Goal: Transaction & Acquisition: Purchase product/service

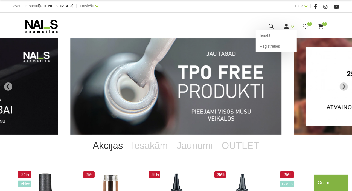
click at [290, 27] on div "Ienākt Reģistrēties" at bounding box center [288, 26] width 11 height 7
click at [279, 34] on link "Ienākt" at bounding box center [276, 35] width 41 height 11
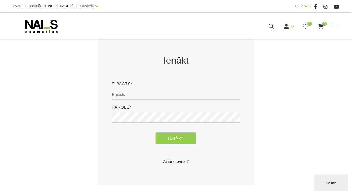
scroll to position [105, 0]
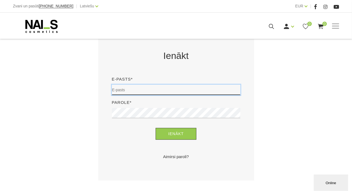
click at [162, 90] on input "email" at bounding box center [176, 90] width 129 height 10
type input "darzniecei23@gmail.com"
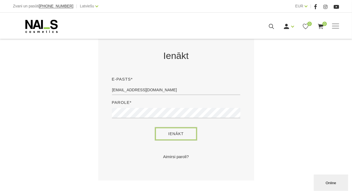
click at [179, 138] on button "Ienākt" at bounding box center [176, 134] width 41 height 12
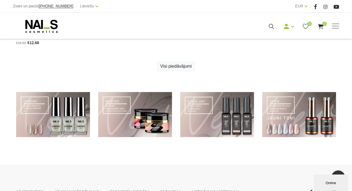
scroll to position [371, 0]
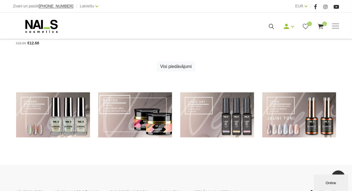
click at [141, 117] on link at bounding box center [135, 114] width 74 height 45
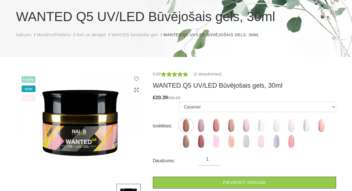
scroll to position [55, 0]
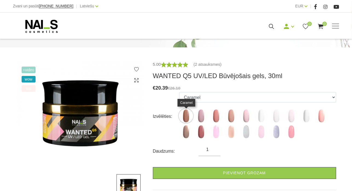
click at [185, 112] on img at bounding box center [186, 116] width 14 height 14
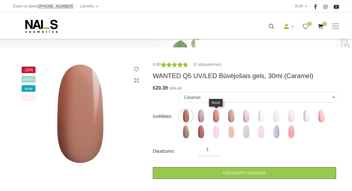
click at [219, 114] on img at bounding box center [216, 116] width 14 height 14
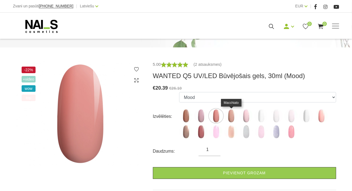
click at [233, 112] on img at bounding box center [231, 116] width 14 height 14
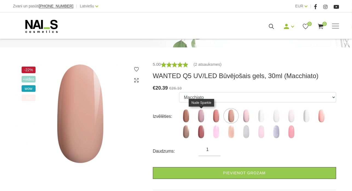
click at [201, 111] on img at bounding box center [201, 116] width 14 height 14
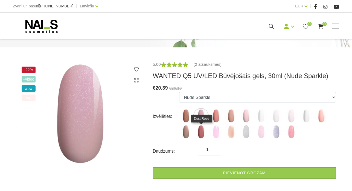
click at [200, 134] on img at bounding box center [201, 132] width 14 height 14
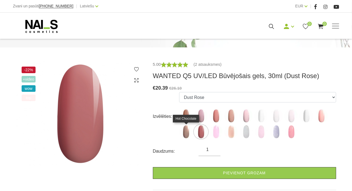
click at [181, 133] on img at bounding box center [186, 132] width 14 height 14
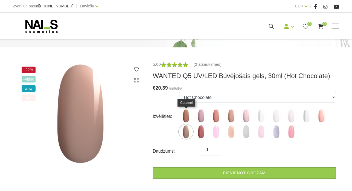
click at [186, 113] on img at bounding box center [186, 116] width 14 height 14
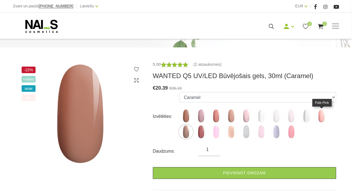
click at [325, 113] on img at bounding box center [322, 116] width 14 height 14
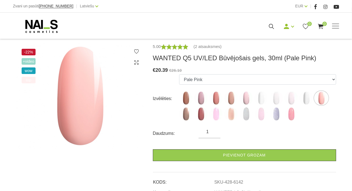
scroll to position [72, 0]
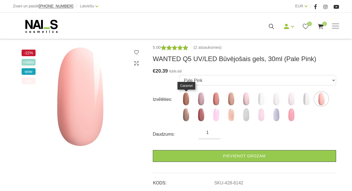
click at [187, 96] on img at bounding box center [186, 99] width 14 height 14
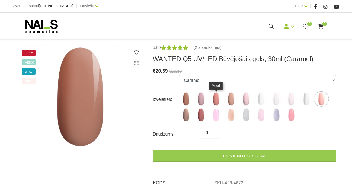
click at [217, 100] on img at bounding box center [216, 99] width 14 height 14
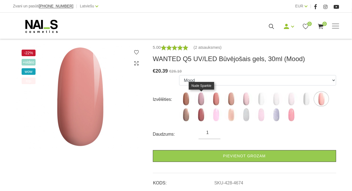
click at [200, 100] on img at bounding box center [201, 99] width 14 height 14
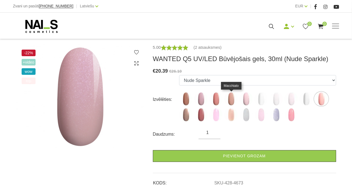
click at [233, 100] on img at bounding box center [231, 99] width 14 height 14
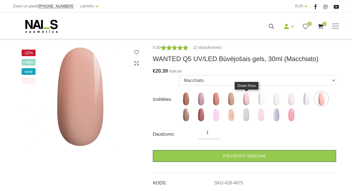
click at [246, 100] on img at bounding box center [246, 99] width 14 height 14
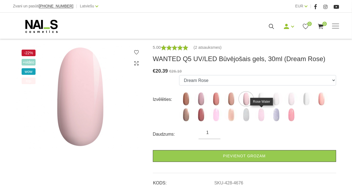
click at [265, 115] on img at bounding box center [261, 115] width 14 height 14
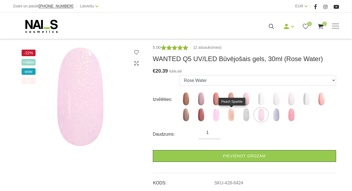
click at [231, 115] on img at bounding box center [231, 115] width 14 height 14
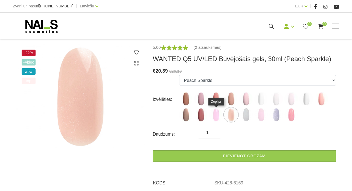
click at [215, 116] on img at bounding box center [216, 115] width 14 height 14
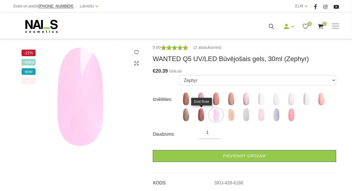
click at [199, 118] on img at bounding box center [201, 115] width 14 height 14
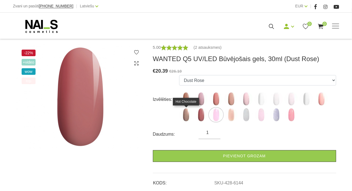
click at [185, 118] on img at bounding box center [186, 115] width 14 height 14
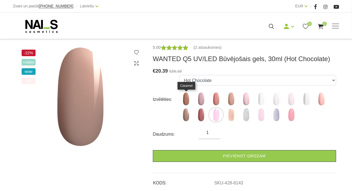
click at [188, 100] on img at bounding box center [186, 99] width 14 height 14
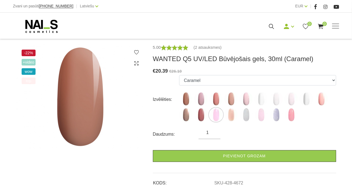
click at [27, 62] on span "+Video" at bounding box center [29, 62] width 14 height 7
click at [216, 98] on img at bounding box center [216, 99] width 14 height 14
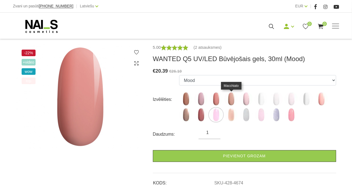
click at [230, 98] on img at bounding box center [231, 99] width 14 height 14
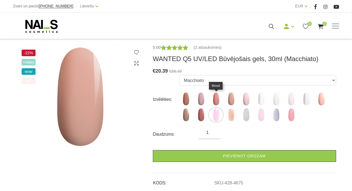
click at [216, 96] on img at bounding box center [216, 99] width 14 height 14
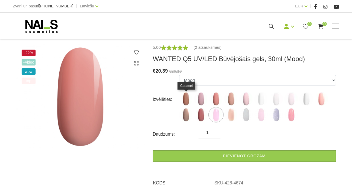
click at [184, 97] on img at bounding box center [186, 99] width 14 height 14
select select "4672"
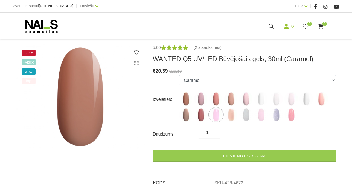
click at [42, 23] on use at bounding box center [41, 26] width 32 height 13
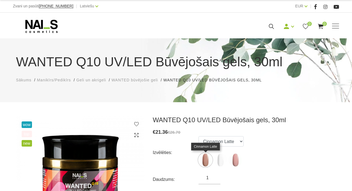
click at [205, 160] on img at bounding box center [206, 160] width 14 height 14
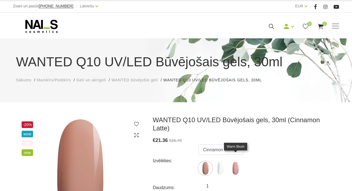
click at [238, 161] on img at bounding box center [236, 168] width 14 height 14
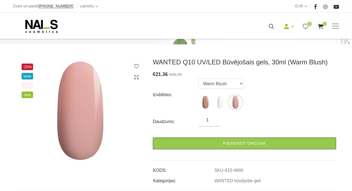
scroll to position [57, 0]
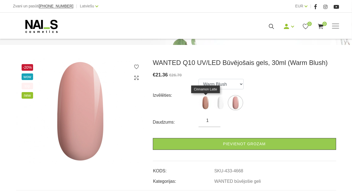
click at [206, 105] on img at bounding box center [206, 103] width 14 height 14
select select "4666"
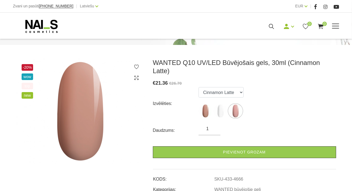
click at [44, 27] on icon at bounding box center [41, 26] width 57 height 14
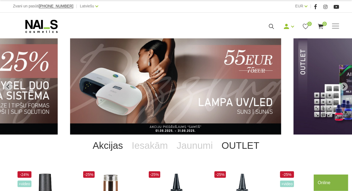
click at [239, 149] on link "OUTLET" at bounding box center [240, 145] width 47 height 22
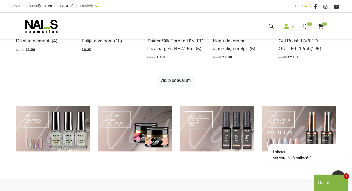
scroll to position [343, 0]
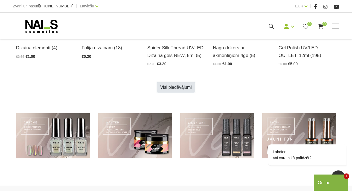
click at [182, 86] on link "Visi piedāvājumi" at bounding box center [176, 87] width 39 height 10
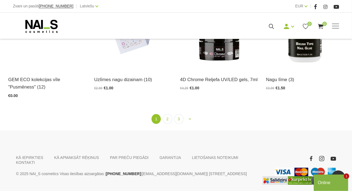
scroll to position [959, 0]
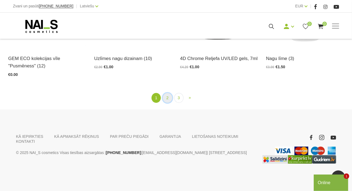
click at [166, 97] on link "2" at bounding box center [167, 98] width 9 height 10
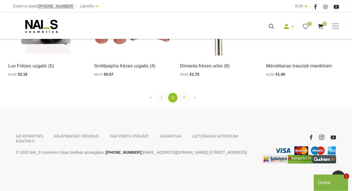
scroll to position [952, 0]
click at [184, 95] on link "3" at bounding box center [183, 98] width 9 height 10
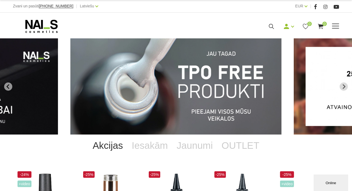
click at [338, 27] on span at bounding box center [335, 26] width 7 height 5
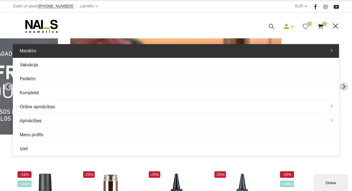
click at [182, 47] on link "Manikīrs" at bounding box center [176, 51] width 326 height 14
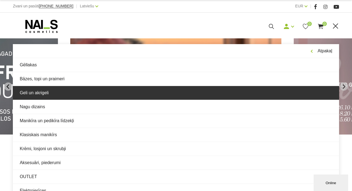
click at [83, 95] on link "Geli un akrigeli" at bounding box center [176, 93] width 326 height 14
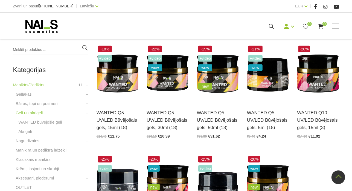
scroll to position [122, 0]
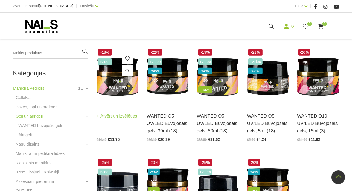
click at [106, 81] on img at bounding box center [118, 77] width 42 height 58
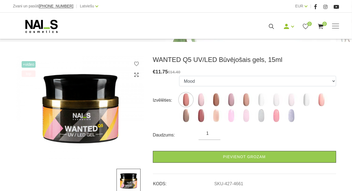
scroll to position [59, 0]
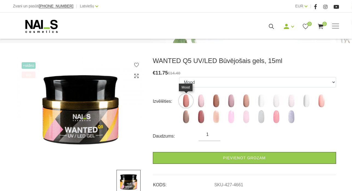
click at [186, 96] on img at bounding box center [186, 101] width 14 height 14
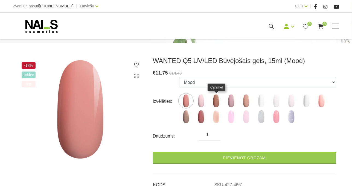
click at [216, 98] on img at bounding box center [216, 101] width 14 height 14
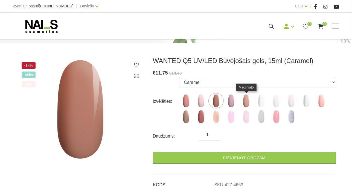
click at [248, 101] on img at bounding box center [246, 101] width 14 height 14
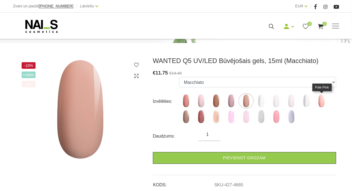
click at [321, 98] on img at bounding box center [322, 101] width 14 height 14
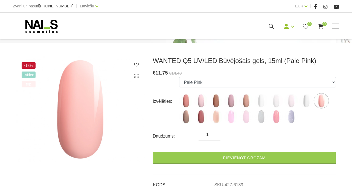
click at [321, 98] on img at bounding box center [322, 101] width 14 height 14
click at [218, 116] on img at bounding box center [216, 117] width 14 height 14
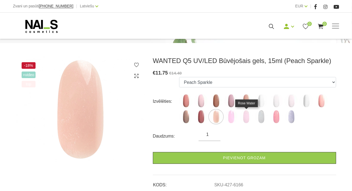
click at [247, 117] on img at bounding box center [246, 117] width 14 height 14
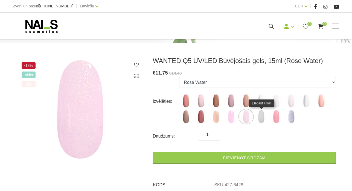
click at [266, 117] on img at bounding box center [261, 117] width 14 height 14
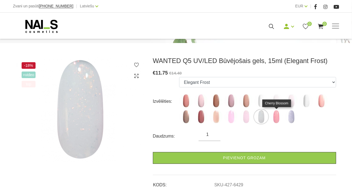
click at [278, 118] on img at bounding box center [276, 117] width 14 height 14
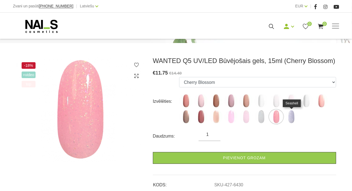
click at [292, 118] on img at bounding box center [292, 117] width 14 height 14
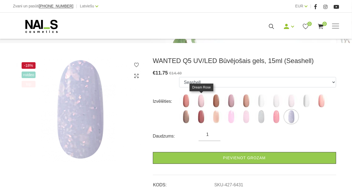
click at [202, 102] on img at bounding box center [201, 101] width 14 height 14
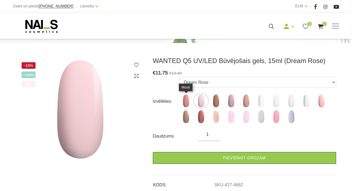
click at [184, 100] on img at bounding box center [186, 101] width 14 height 14
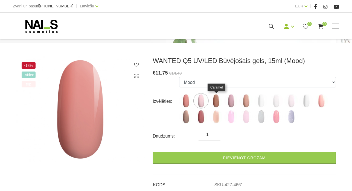
click at [219, 100] on img at bounding box center [216, 101] width 14 height 14
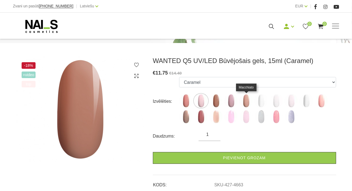
click at [247, 101] on img at bounding box center [246, 101] width 14 height 14
select select "4665"
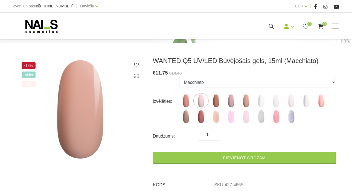
click at [115, 158] on img at bounding box center [80, 109] width 129 height 105
